Goal: Information Seeking & Learning: Learn about a topic

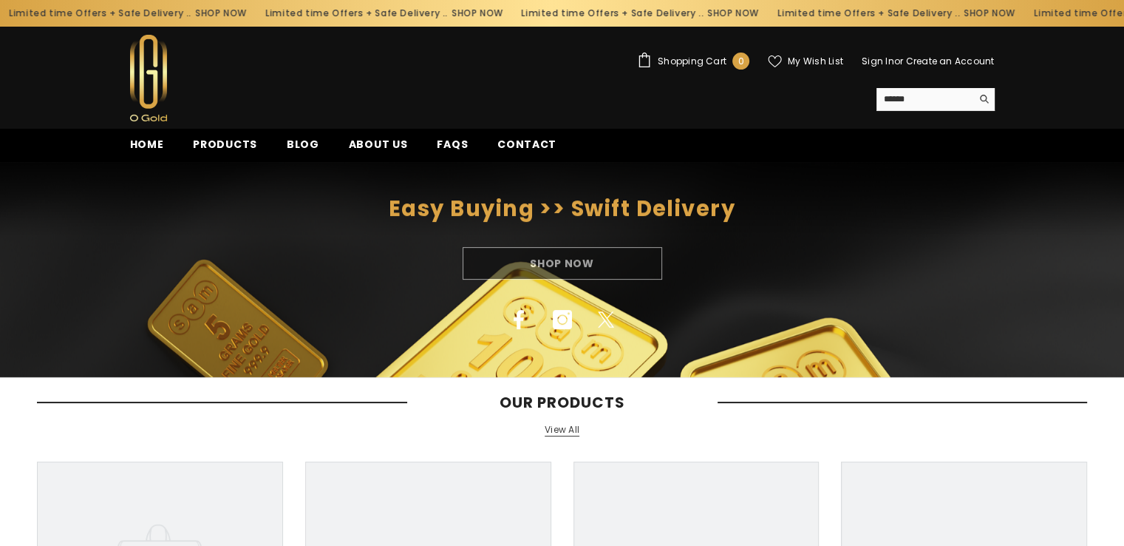
click at [887, 59] on link "Sign In" at bounding box center [878, 61] width 33 height 13
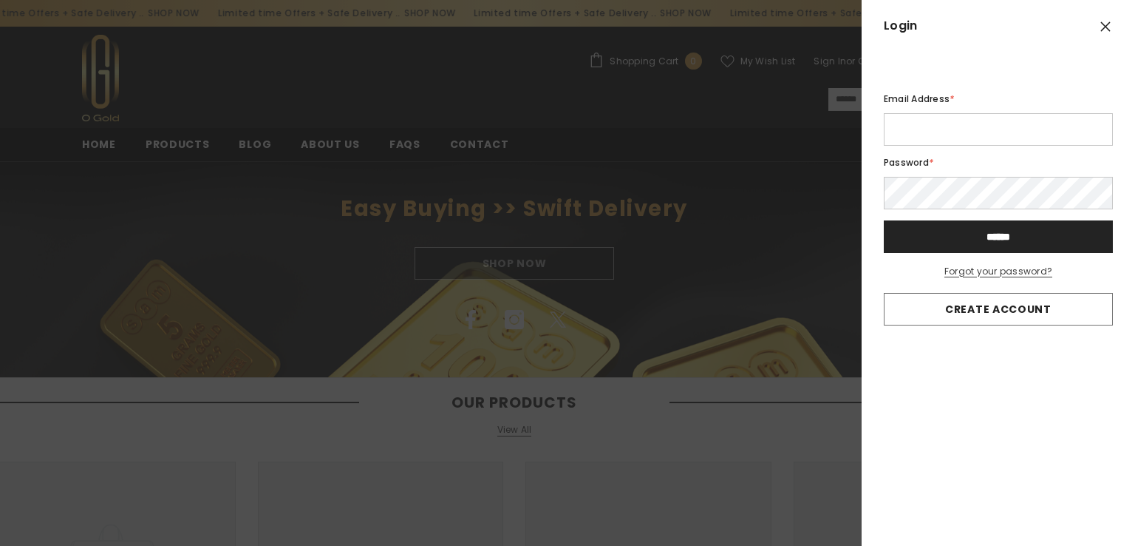
click at [930, 134] on input "Email Address *" at bounding box center [998, 129] width 229 height 33
click at [955, 127] on input "Email Address *" at bounding box center [998, 129] width 229 height 33
type input "**********"
click at [913, 167] on label "Password *" at bounding box center [998, 163] width 229 height 16
click at [1031, 132] on input "**********" at bounding box center [998, 129] width 229 height 33
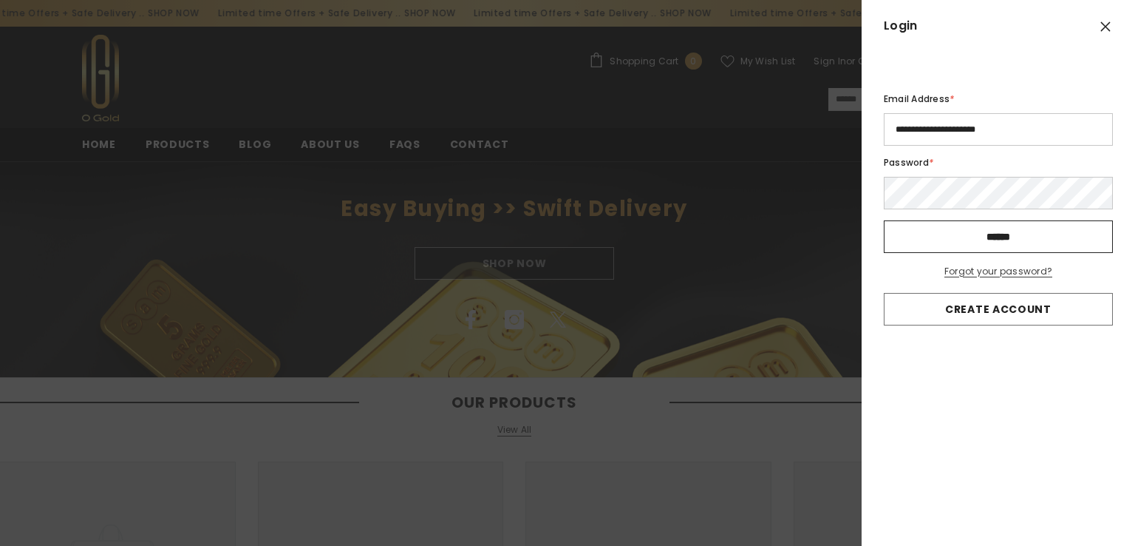
click at [931, 228] on input "******" at bounding box center [998, 236] width 229 height 33
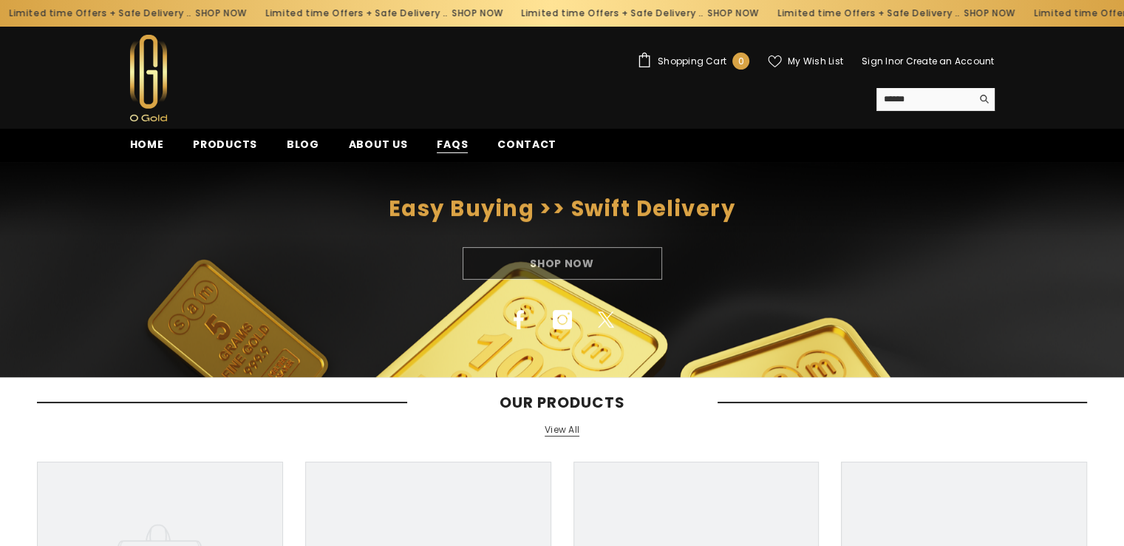
click at [442, 139] on span "FAQs" at bounding box center [452, 145] width 31 height 16
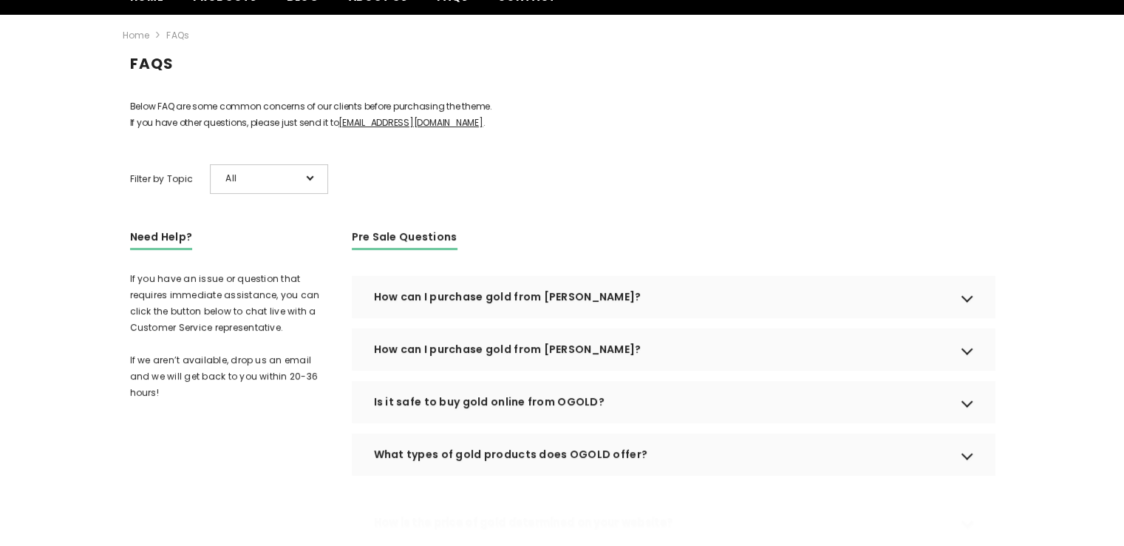
scroll to position [148, 0]
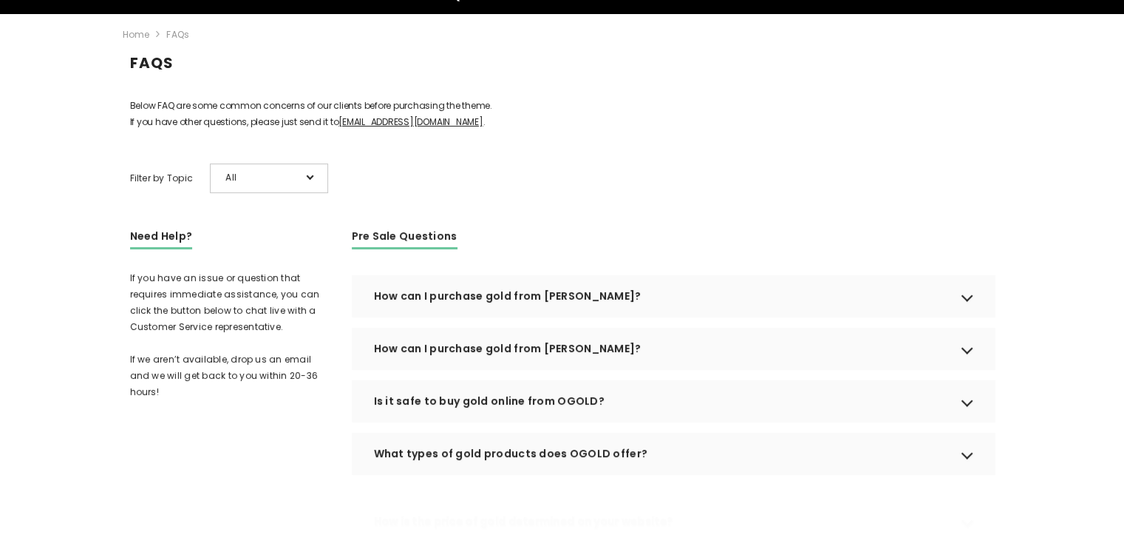
click at [670, 316] on div "How can I purchase gold from OGOLD?" at bounding box center [673, 295] width 643 height 41
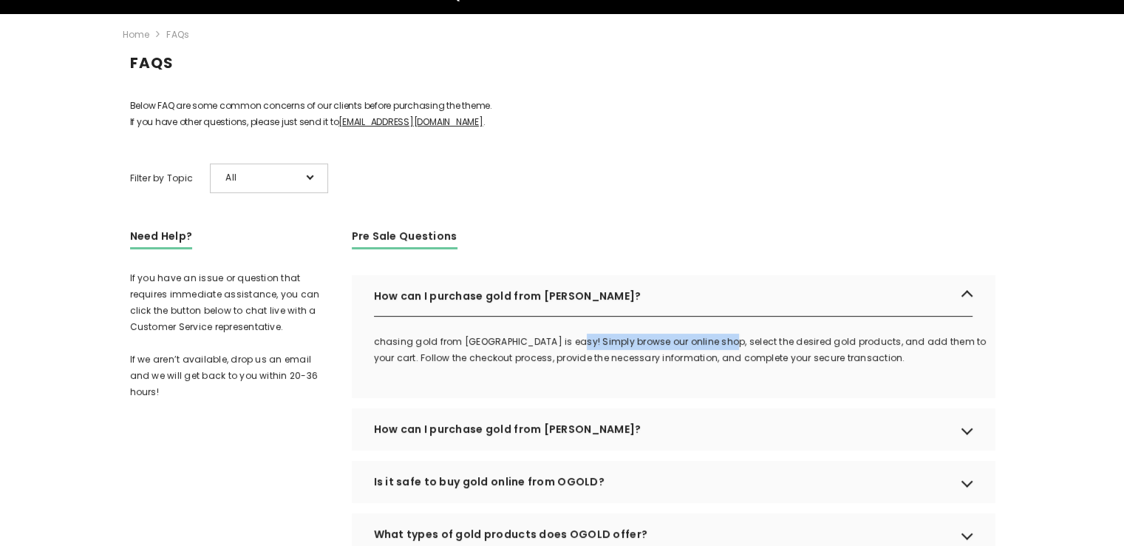
drag, startPoint x: 568, startPoint y: 357, endPoint x: 717, endPoint y: 361, distance: 148.7
click at [716, 361] on p "chasing gold from OGOLD is easy! Simply browse our online shop, select the desi…" at bounding box center [684, 349] width 621 height 33
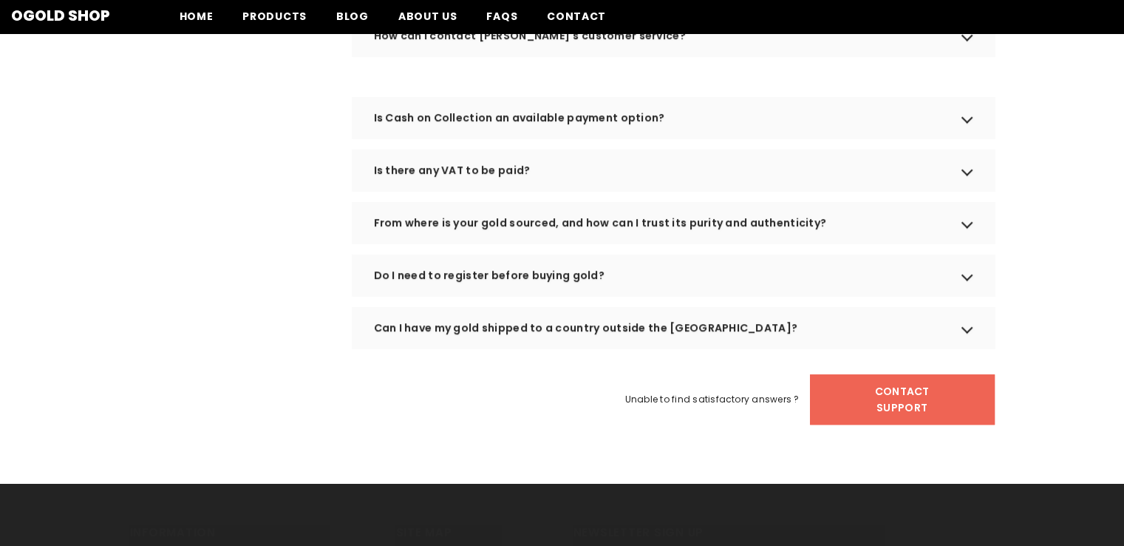
scroll to position [813, 0]
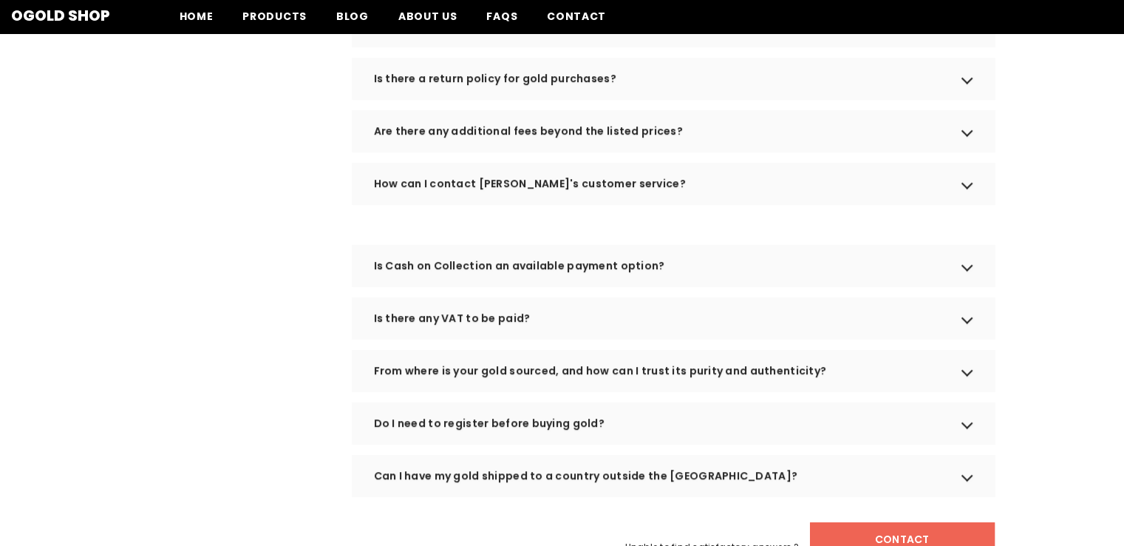
click at [663, 196] on div "How can I contact OGOLD's customer service?" at bounding box center [673, 183] width 643 height 41
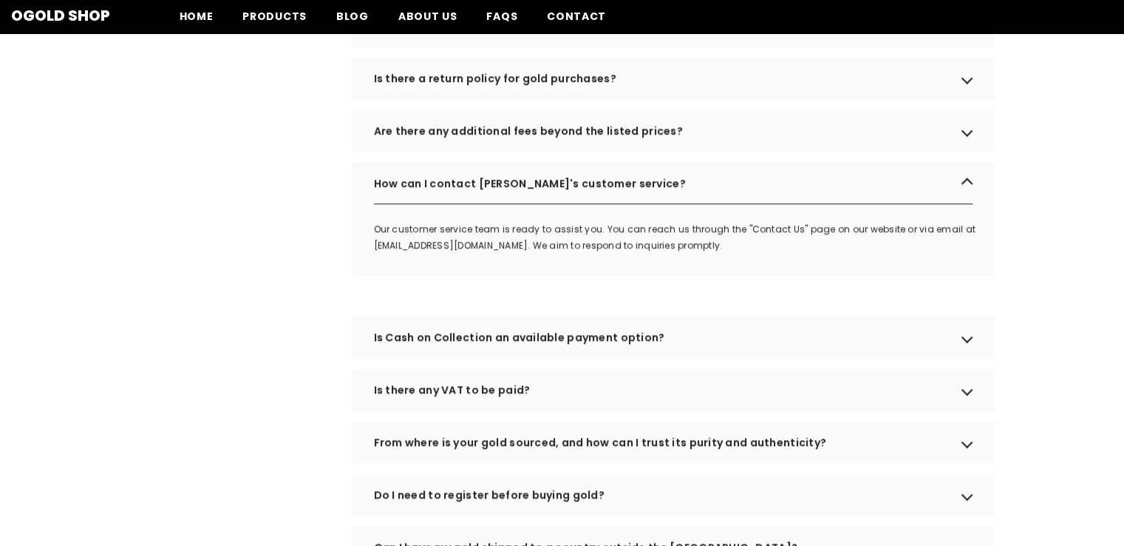
click at [663, 196] on div "How can I contact OGOLD's customer service?" at bounding box center [673, 183] width 643 height 41
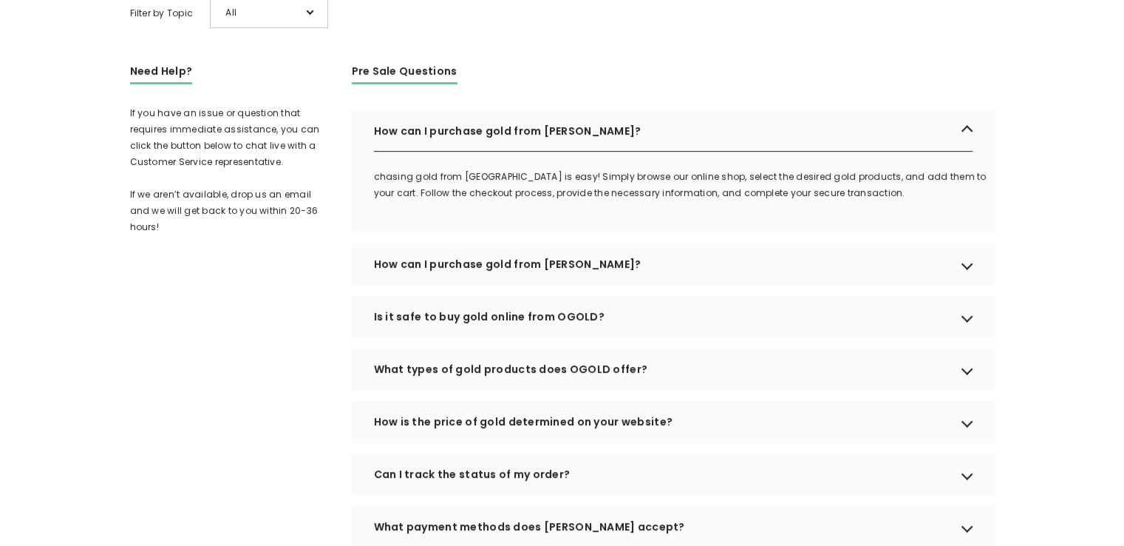
scroll to position [370, 0]
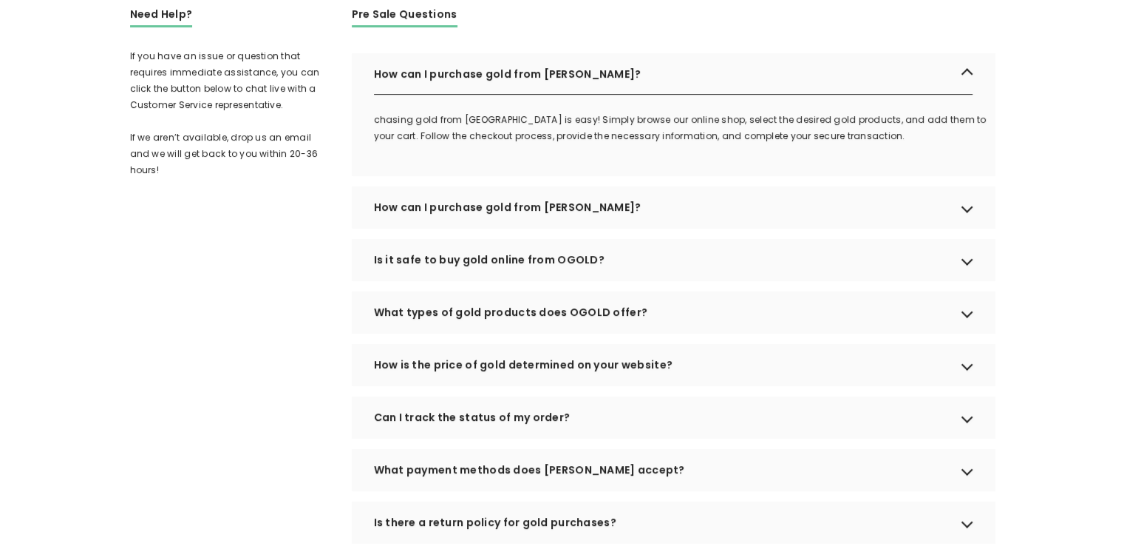
click at [865, 95] on div "How can I purchase gold from OGOLD?" at bounding box center [673, 73] width 643 height 41
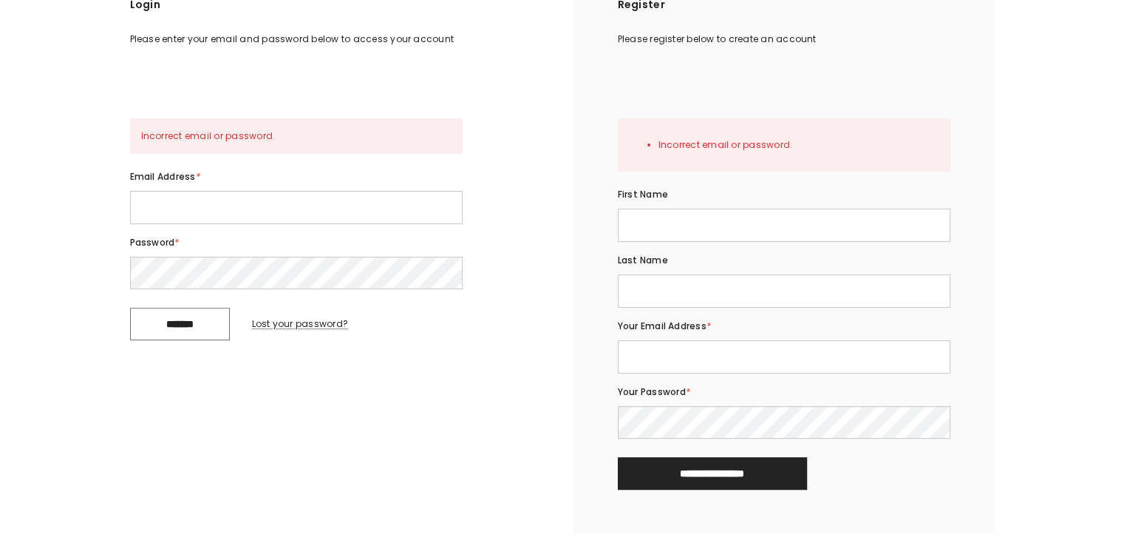
scroll to position [296, 0]
click at [173, 222] on input "Email Address *" at bounding box center [296, 205] width 333 height 33
click at [211, 222] on input "Email Address *" at bounding box center [296, 205] width 333 height 33
type input "**********"
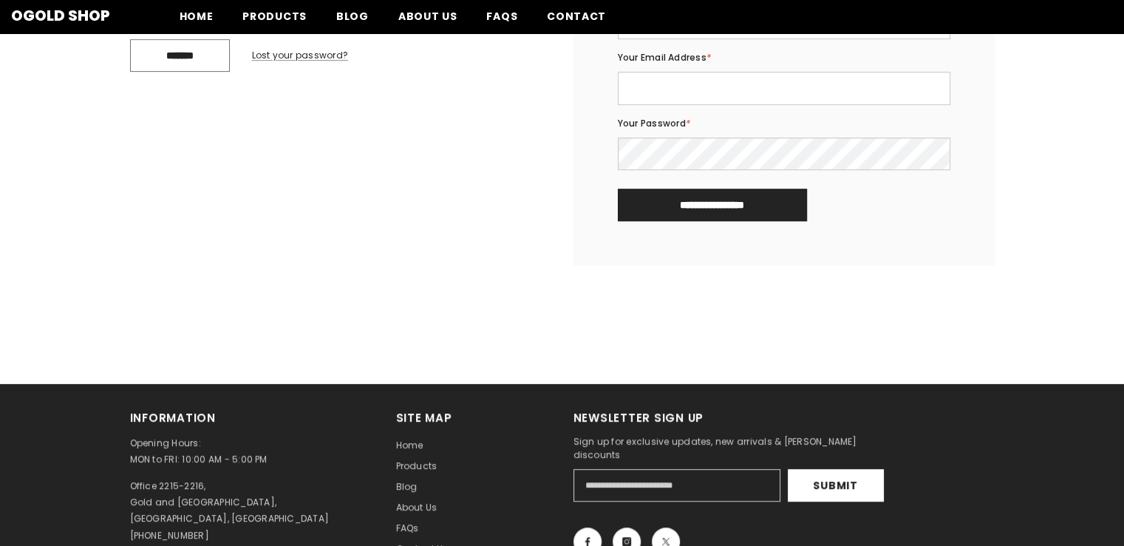
scroll to position [192, 0]
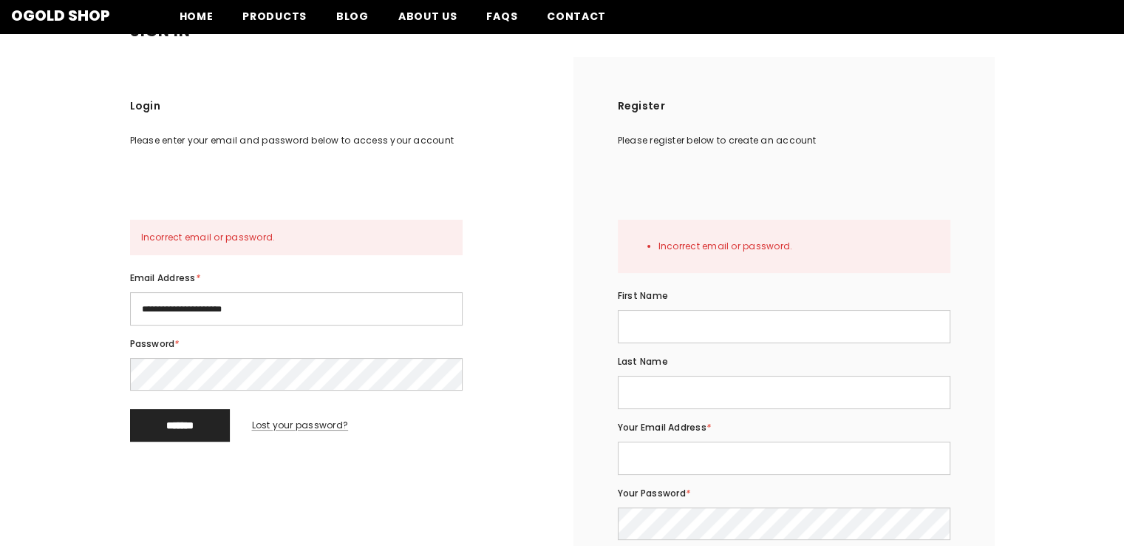
click at [174, 441] on input "*******" at bounding box center [180, 425] width 100 height 33
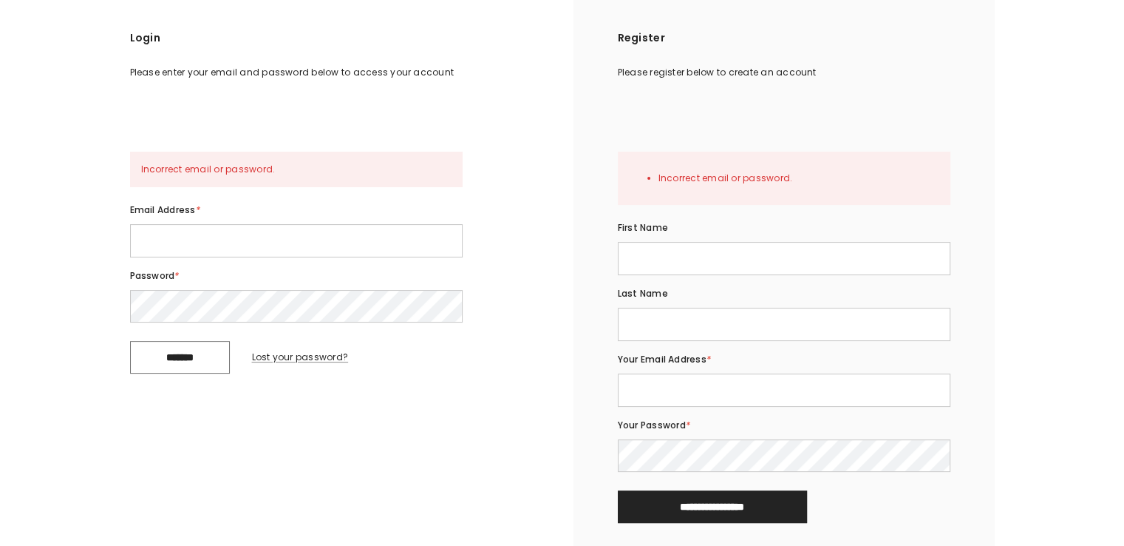
scroll to position [370, 0]
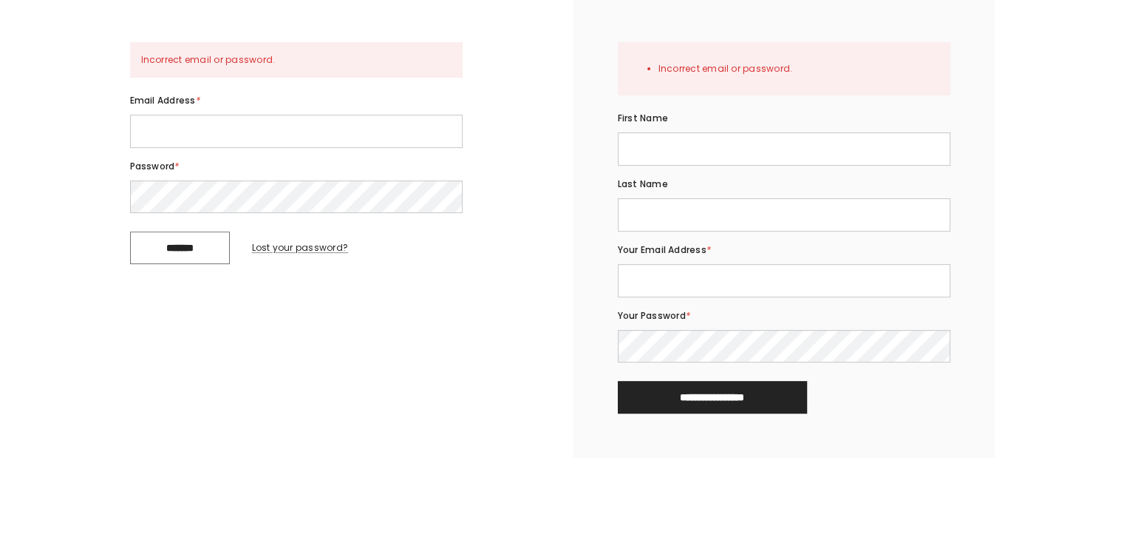
click at [683, 163] on input "First name" at bounding box center [784, 148] width 333 height 33
type input "******"
click at [656, 231] on input "Last name" at bounding box center [784, 214] width 333 height 33
type input "**"
drag, startPoint x: 656, startPoint y: 319, endPoint x: 660, endPoint y: 304, distance: 16.0
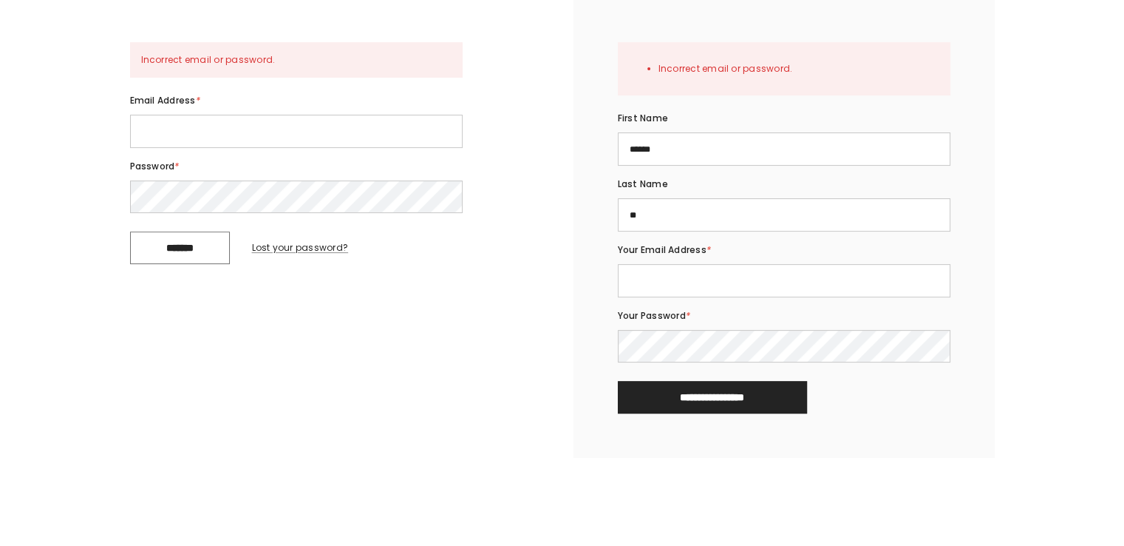
click at [656, 319] on form "**********" at bounding box center [784, 202] width 333 height 424
click at [661, 296] on input "Your Email Address *" at bounding box center [784, 280] width 333 height 33
type input "**********"
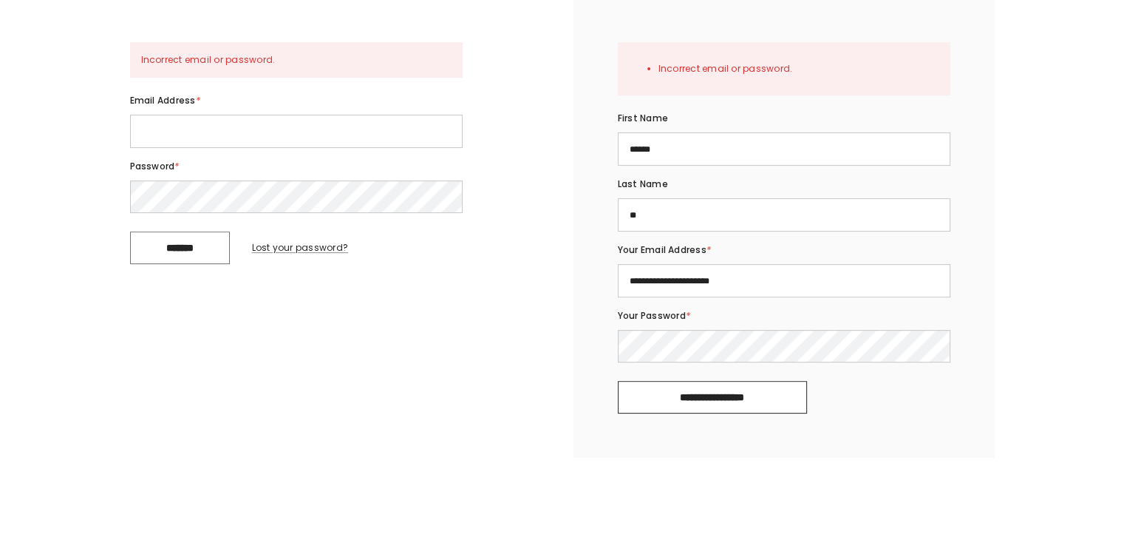
click at [656, 413] on input "**********" at bounding box center [712, 397] width 189 height 33
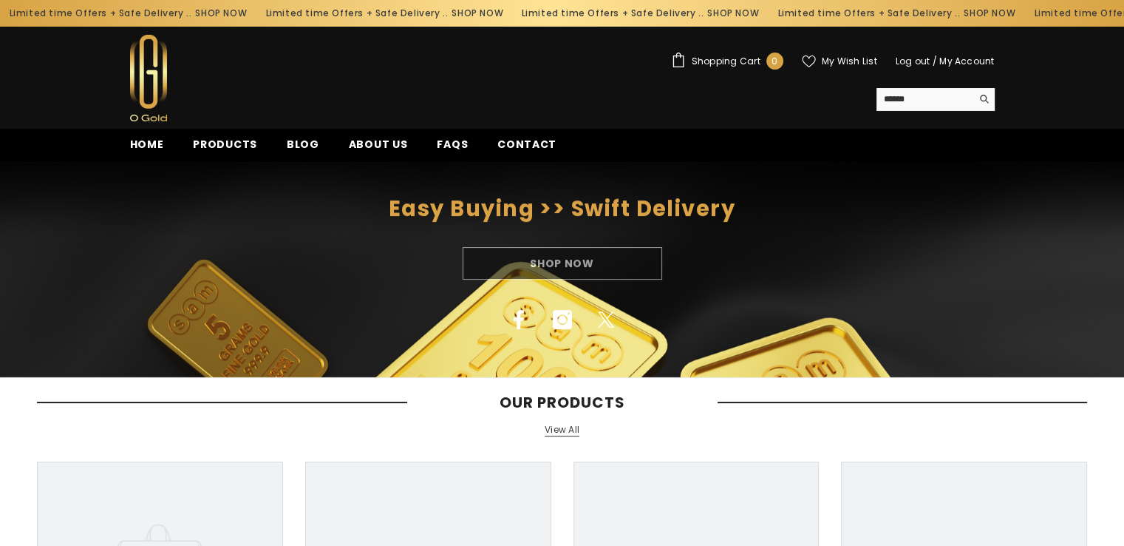
click at [987, 62] on link "My Account" at bounding box center [967, 61] width 55 height 13
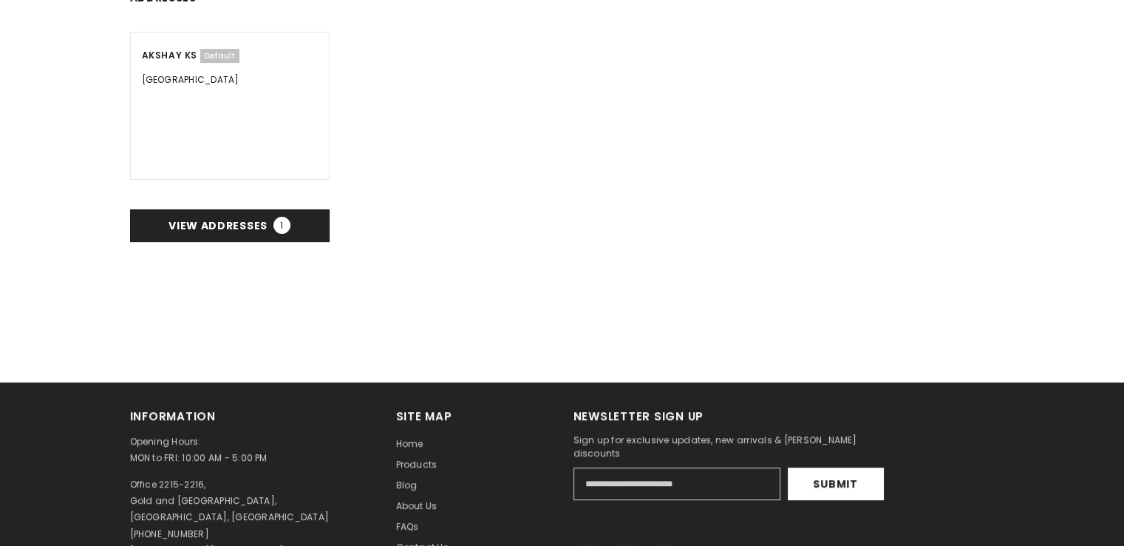
scroll to position [370, 0]
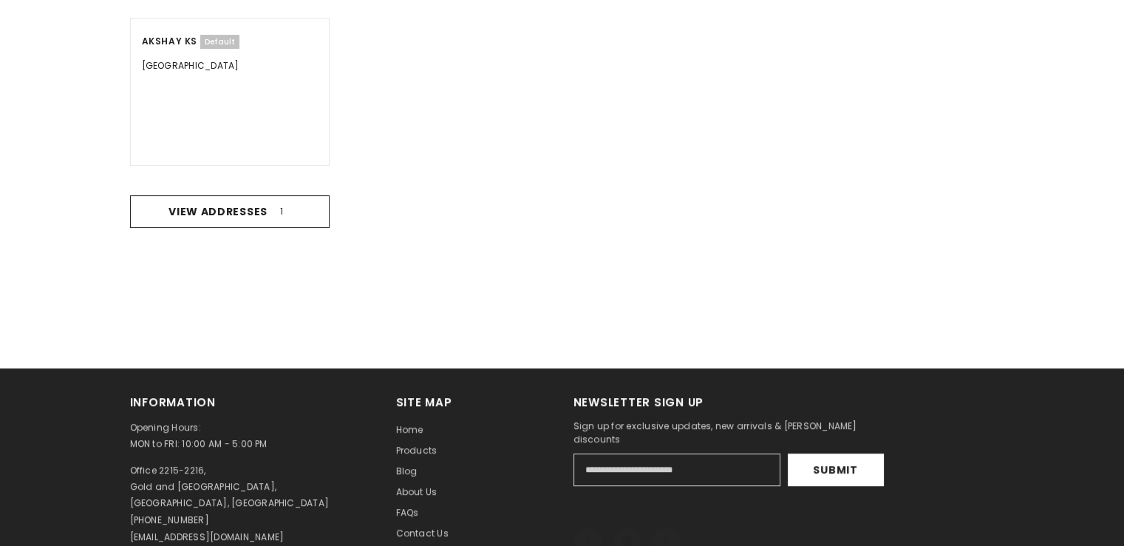
click at [240, 208] on span "View addresses 1" at bounding box center [230, 211] width 122 height 15
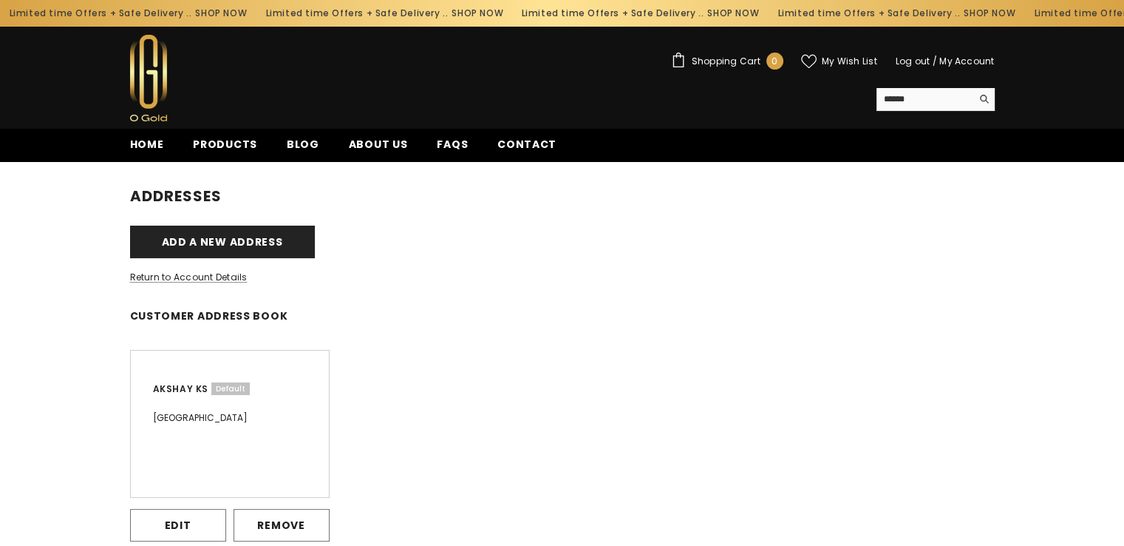
click at [849, 57] on span "My Wish List" at bounding box center [849, 61] width 55 height 9
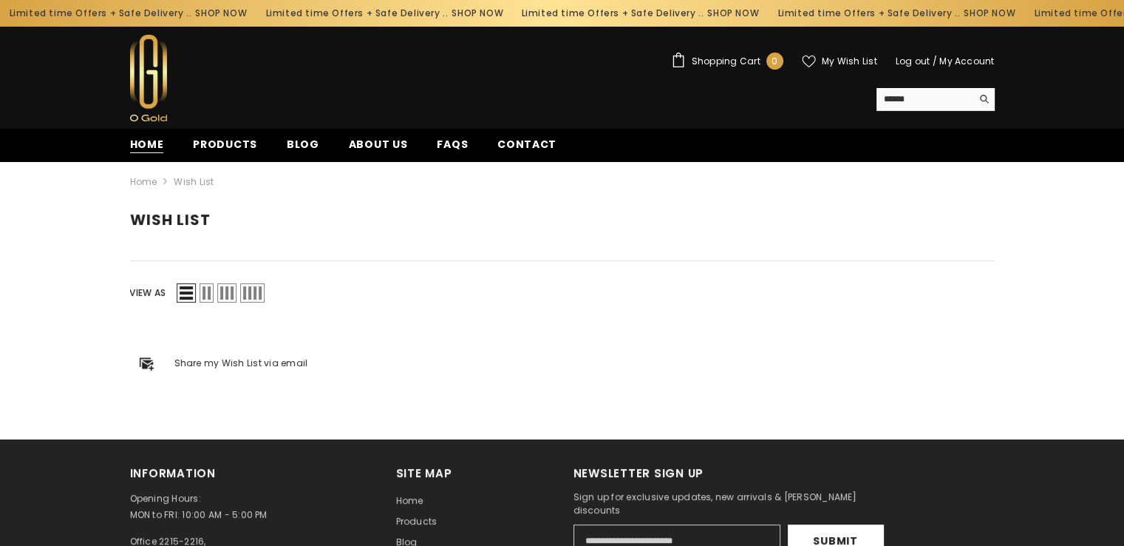
click at [152, 142] on span "Home" at bounding box center [147, 145] width 34 height 16
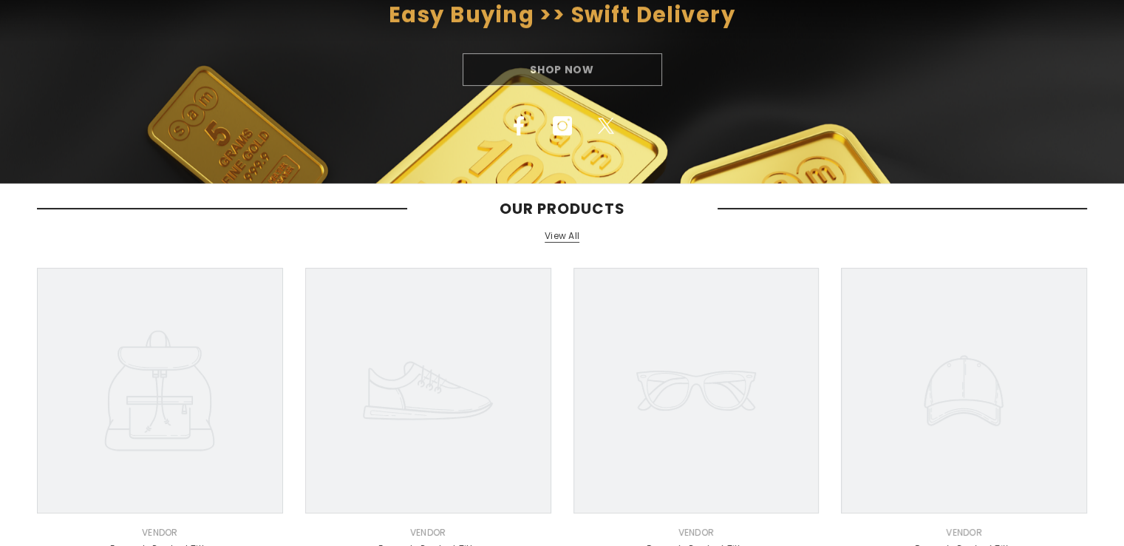
scroll to position [63, 0]
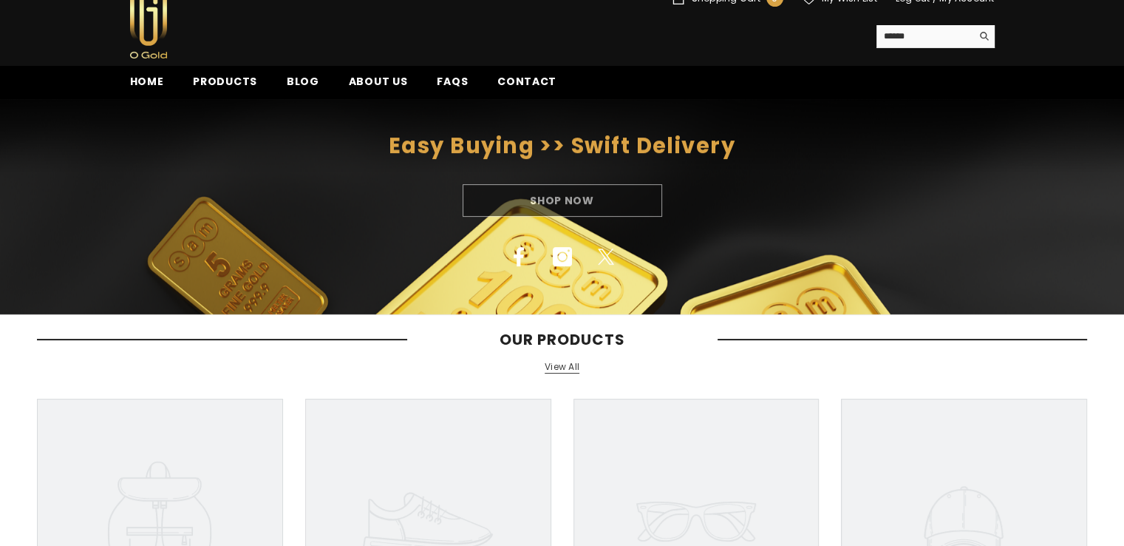
click at [571, 200] on div "Shop Now" at bounding box center [562, 200] width 1124 height 33
click at [248, 80] on span "Products" at bounding box center [225, 82] width 64 height 16
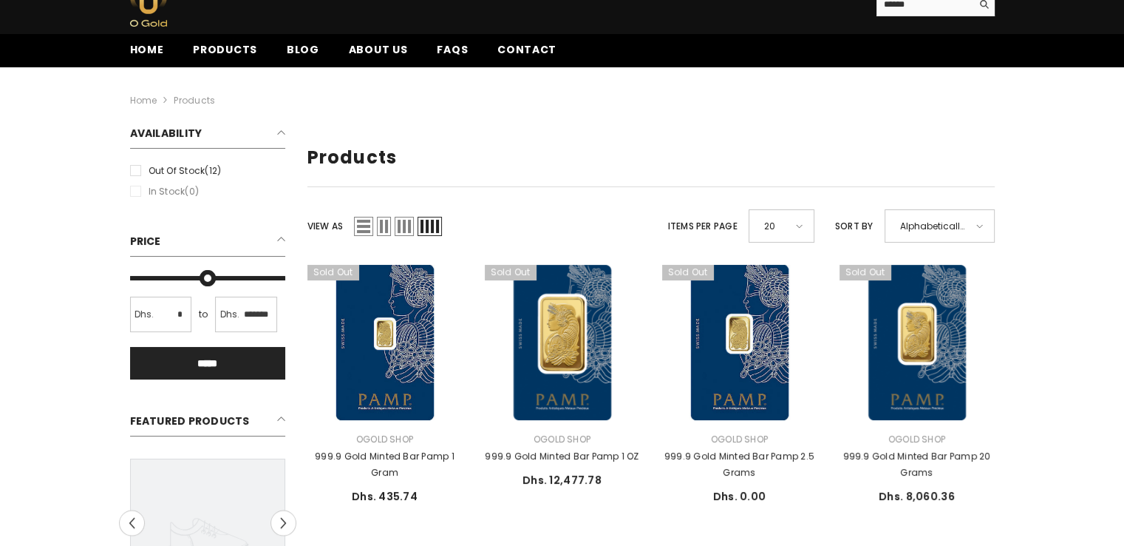
scroll to position [74, 0]
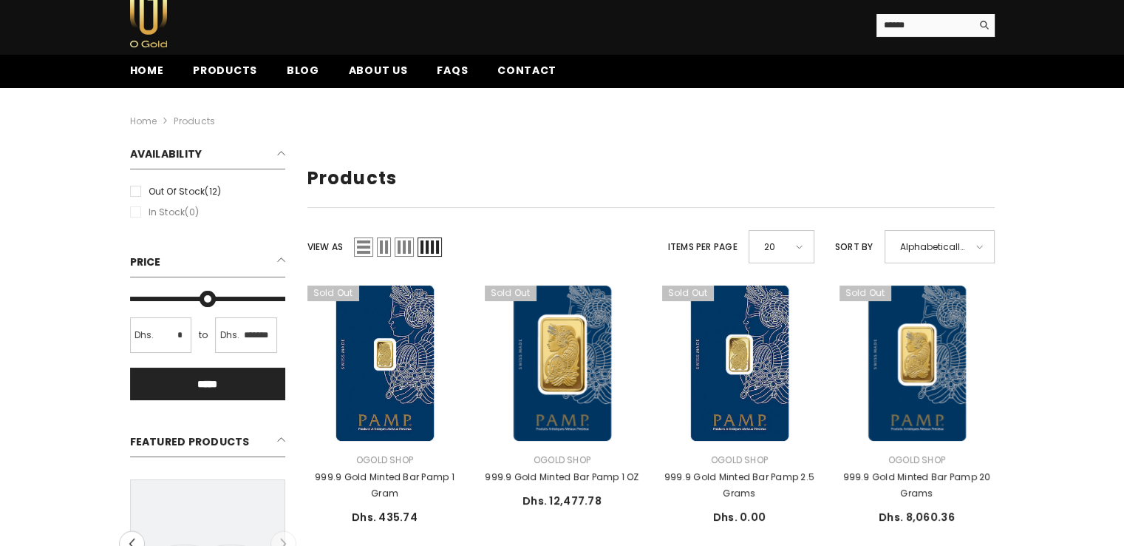
click at [136, 190] on label "Out of stock (12)" at bounding box center [207, 191] width 155 height 16
click at [0, 0] on div at bounding box center [0, 0] width 0 height 0
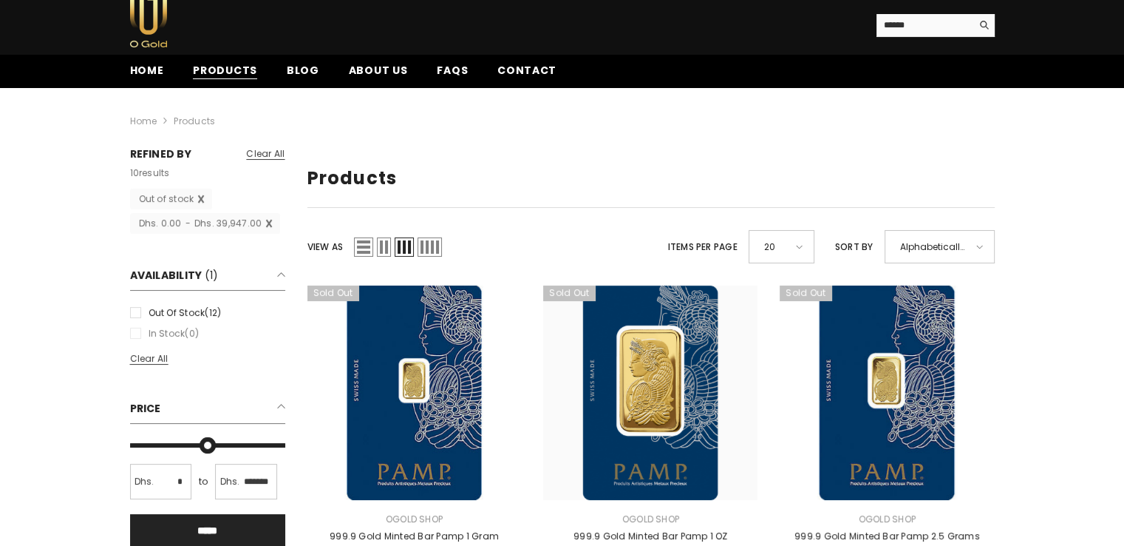
click at [235, 69] on span "Products" at bounding box center [225, 71] width 64 height 16
click at [148, 69] on span "Home" at bounding box center [147, 71] width 34 height 16
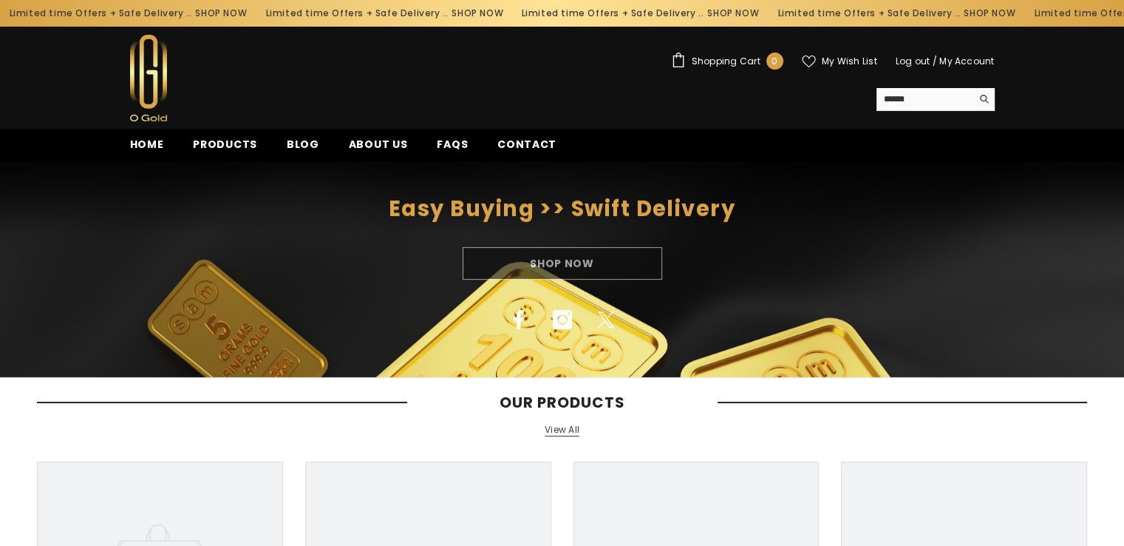
click at [566, 265] on div "Shop Now" at bounding box center [562, 263] width 1124 height 33
click at [591, 208] on h2 "Easy Buying >> Swift Delivery" at bounding box center [562, 208] width 1124 height 21
click at [246, 146] on span "Products" at bounding box center [225, 145] width 64 height 16
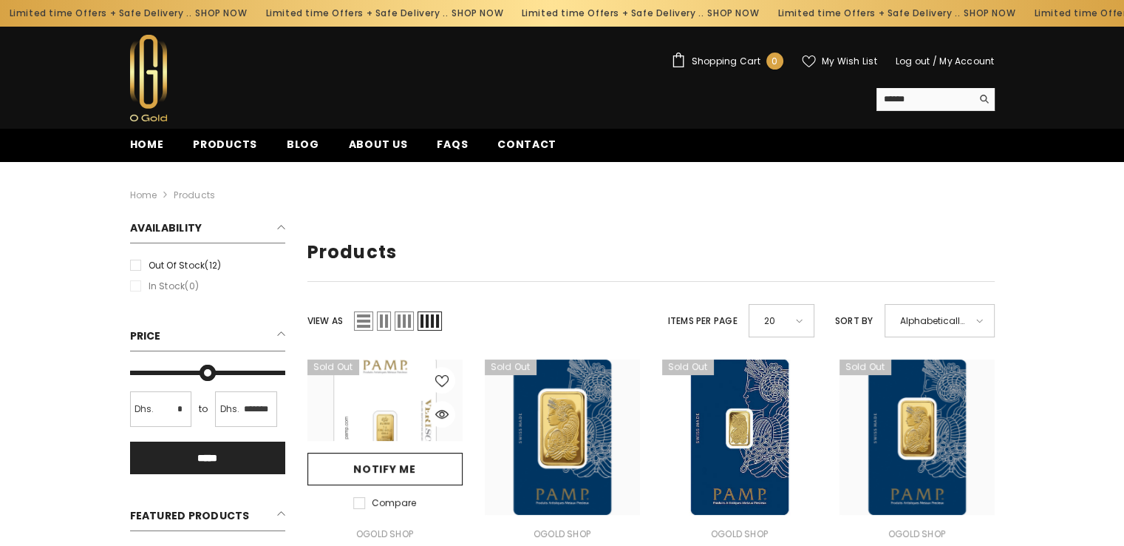
click at [379, 395] on link at bounding box center [385, 436] width 155 height 155
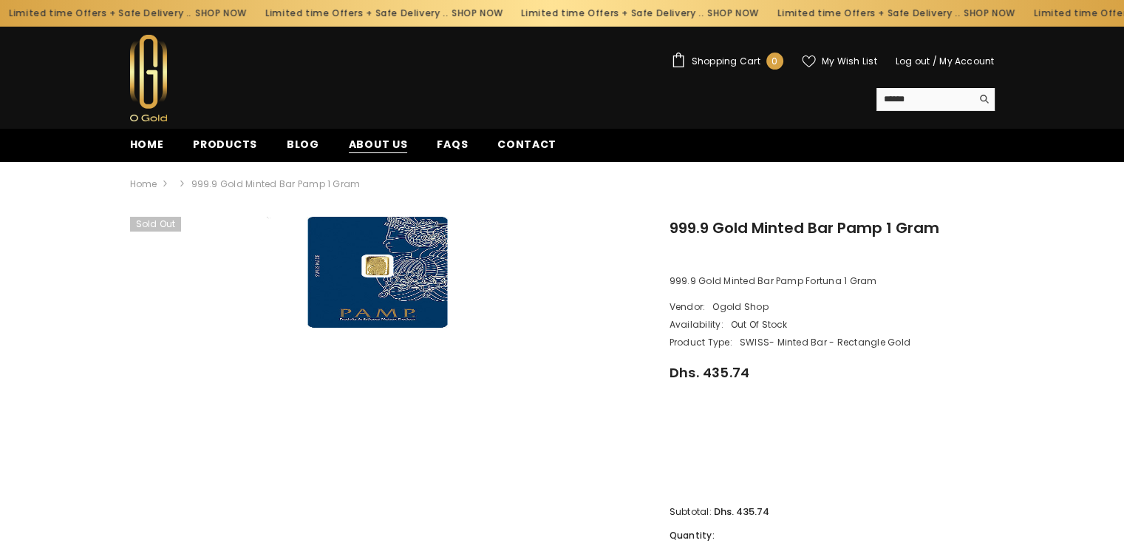
click at [375, 140] on span "About us" at bounding box center [378, 145] width 59 height 16
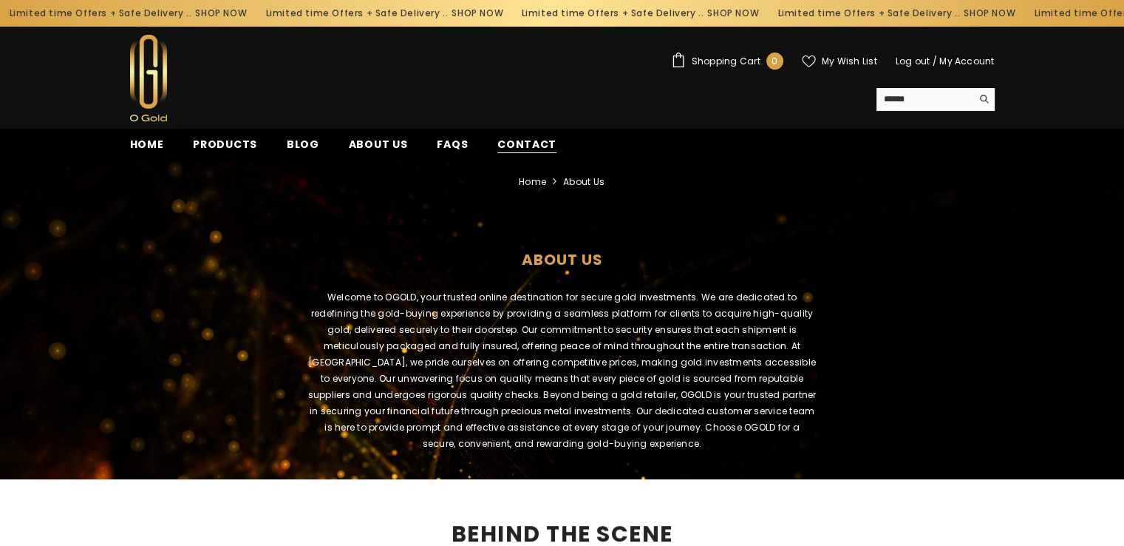
click at [519, 139] on span "Contact" at bounding box center [527, 145] width 59 height 16
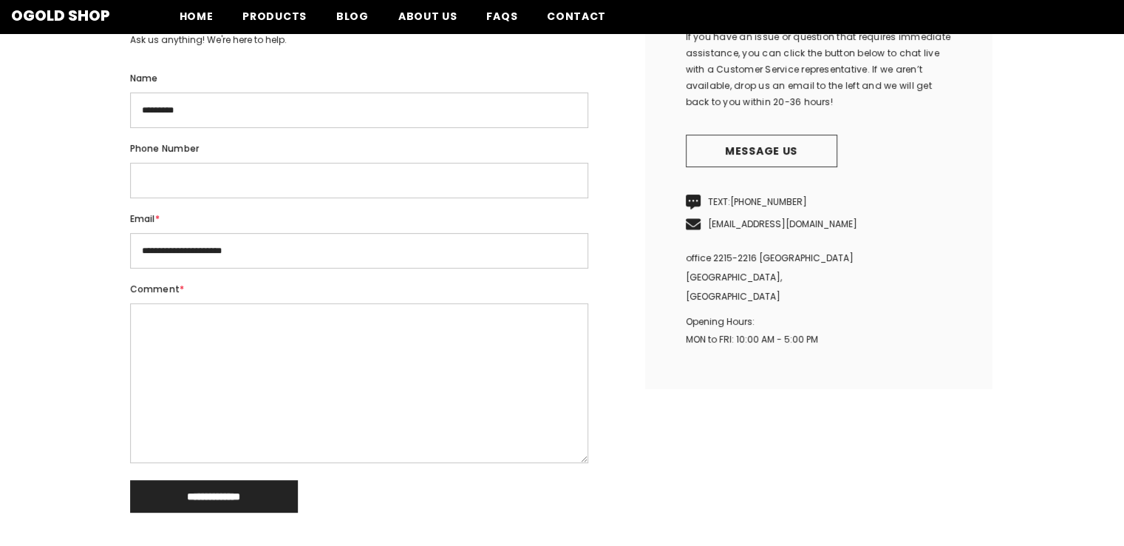
scroll to position [370, 0]
